Goal: Information Seeking & Learning: Learn about a topic

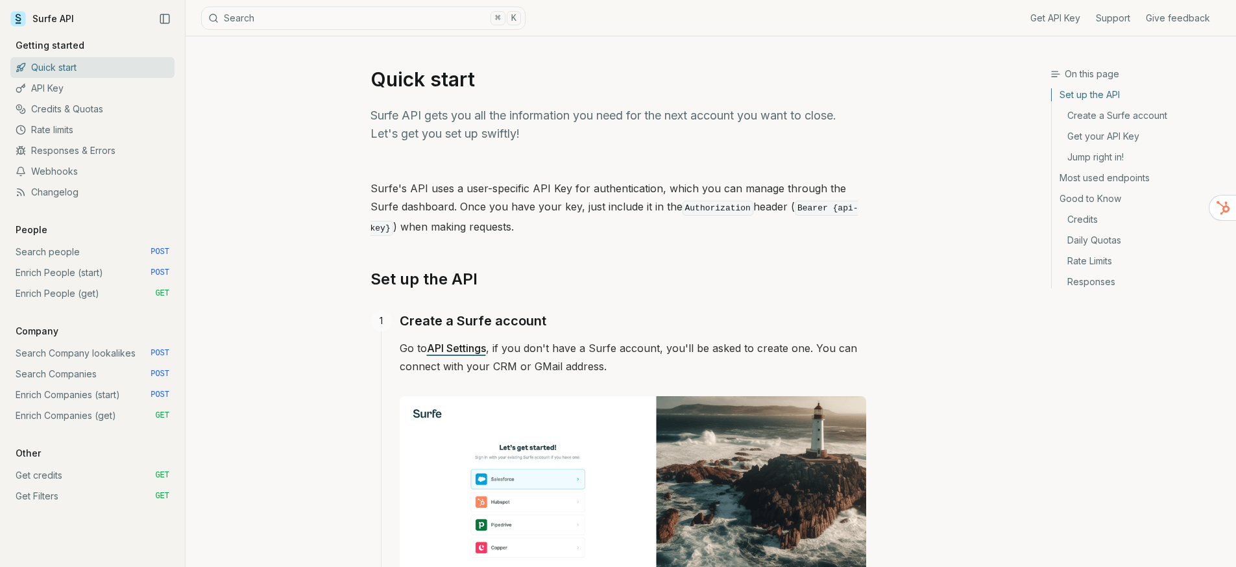
click at [1095, 177] on link "Most used endpoints" at bounding box center [1139, 177] width 174 height 21
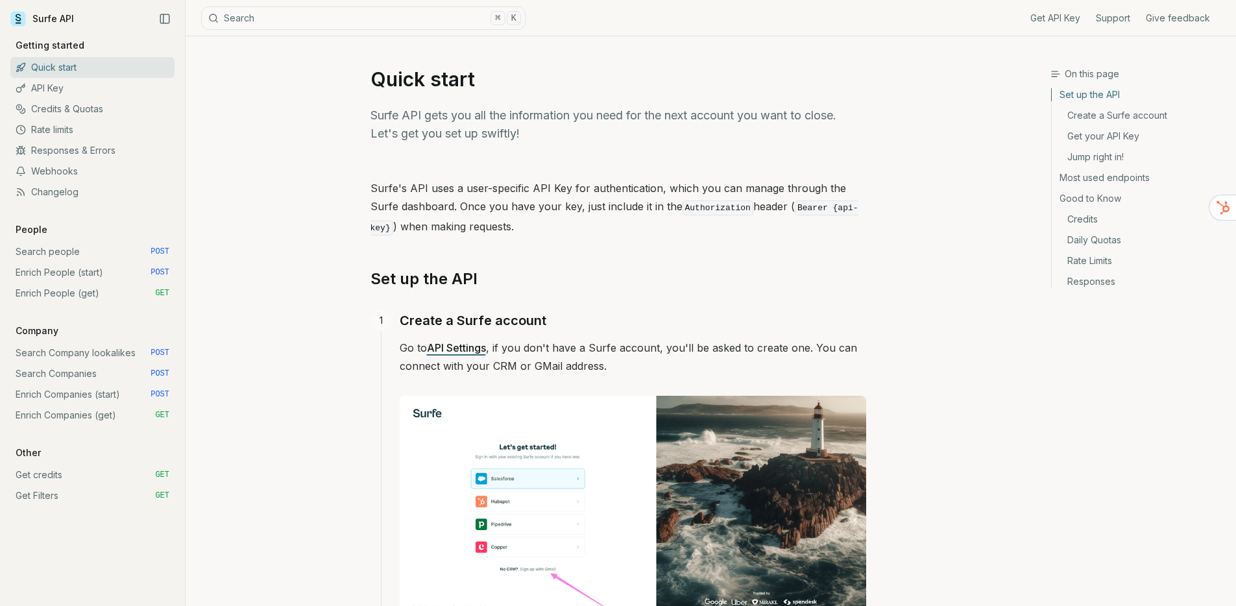
click at [1094, 180] on link "Most used endpoints" at bounding box center [1139, 177] width 174 height 21
